Goal: Task Accomplishment & Management: Complete application form

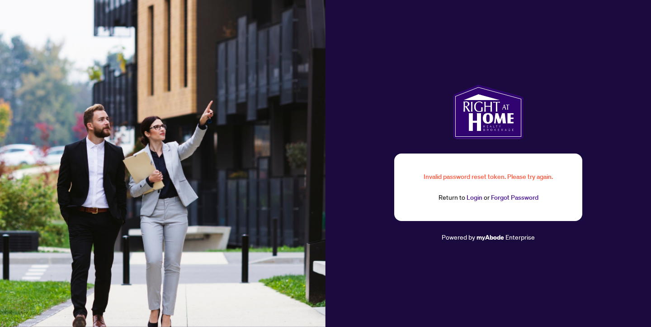
click at [473, 200] on link "Login" at bounding box center [475, 197] width 16 height 8
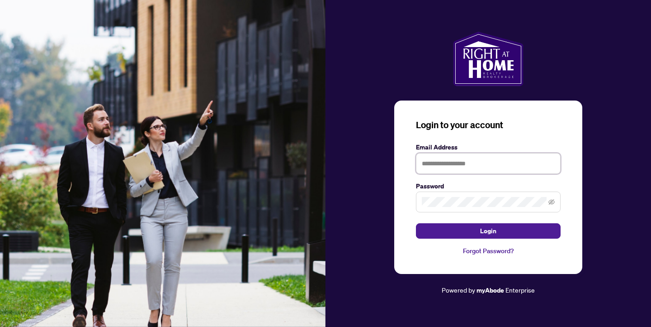
click at [456, 166] on input "text" at bounding box center [488, 163] width 145 height 21
type input "**********"
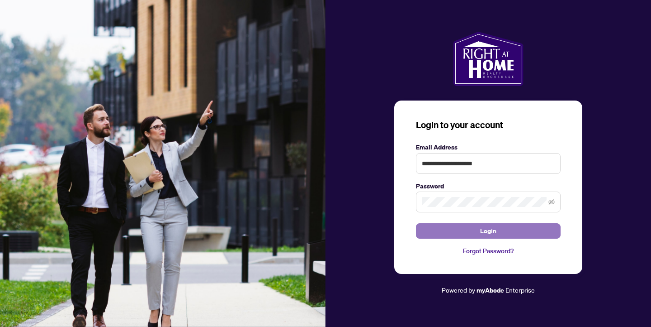
click at [484, 231] on span "Login" at bounding box center [488, 230] width 16 height 14
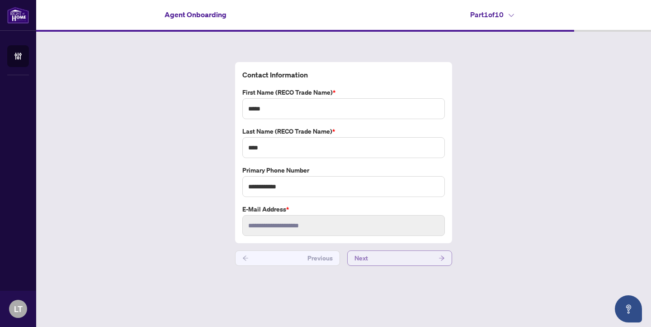
click at [386, 257] on button "Next" at bounding box center [399, 257] width 105 height 15
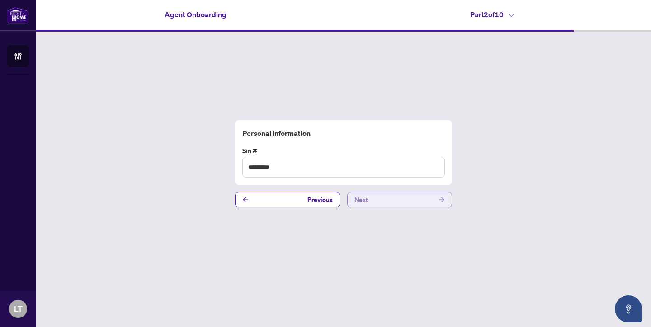
click at [380, 204] on button "Next" at bounding box center [399, 199] width 105 height 15
click at [377, 204] on button "Next" at bounding box center [399, 199] width 105 height 15
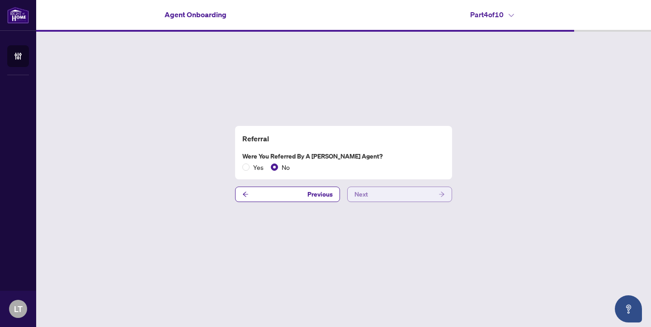
click at [413, 194] on button "Next" at bounding box center [399, 193] width 105 height 15
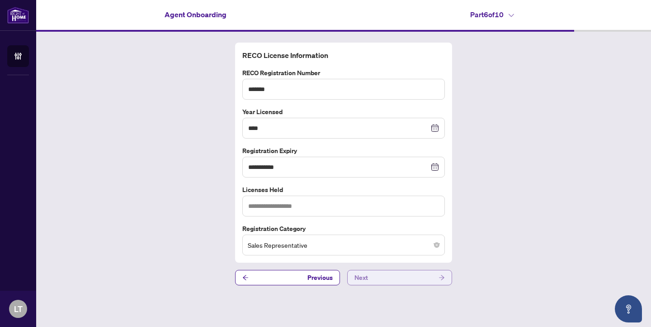
click at [401, 271] on button "Next" at bounding box center [399, 277] width 105 height 15
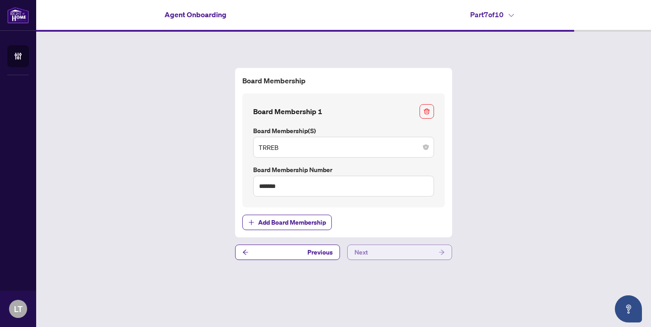
click at [405, 252] on button "Next" at bounding box center [399, 251] width 105 height 15
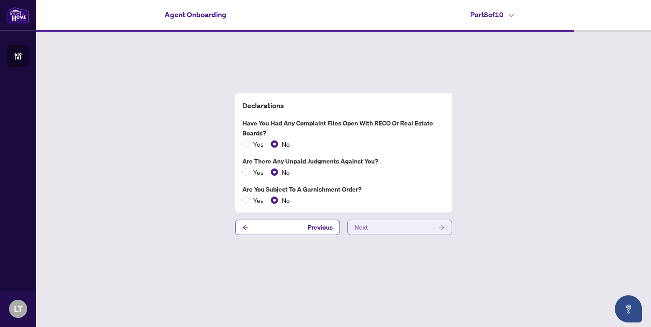
click at [405, 229] on button "Next" at bounding box center [399, 226] width 105 height 15
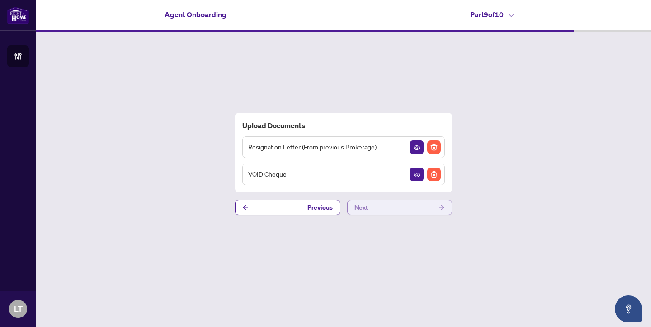
click at [418, 208] on button "Next" at bounding box center [399, 206] width 105 height 15
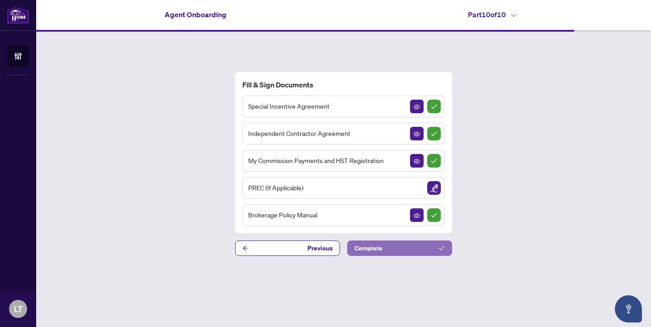
click at [406, 245] on button "Complete" at bounding box center [399, 247] width 105 height 15
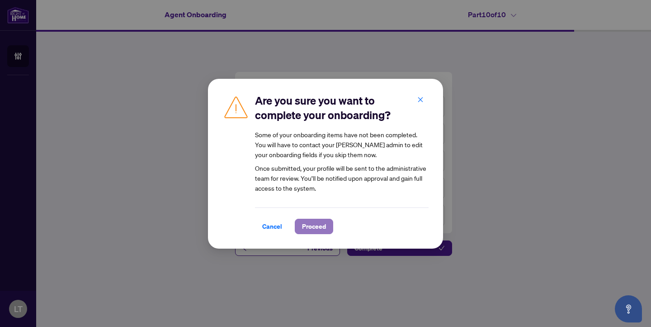
click at [327, 228] on button "Proceed" at bounding box center [314, 225] width 38 height 15
